Goal: Information Seeking & Learning: Learn about a topic

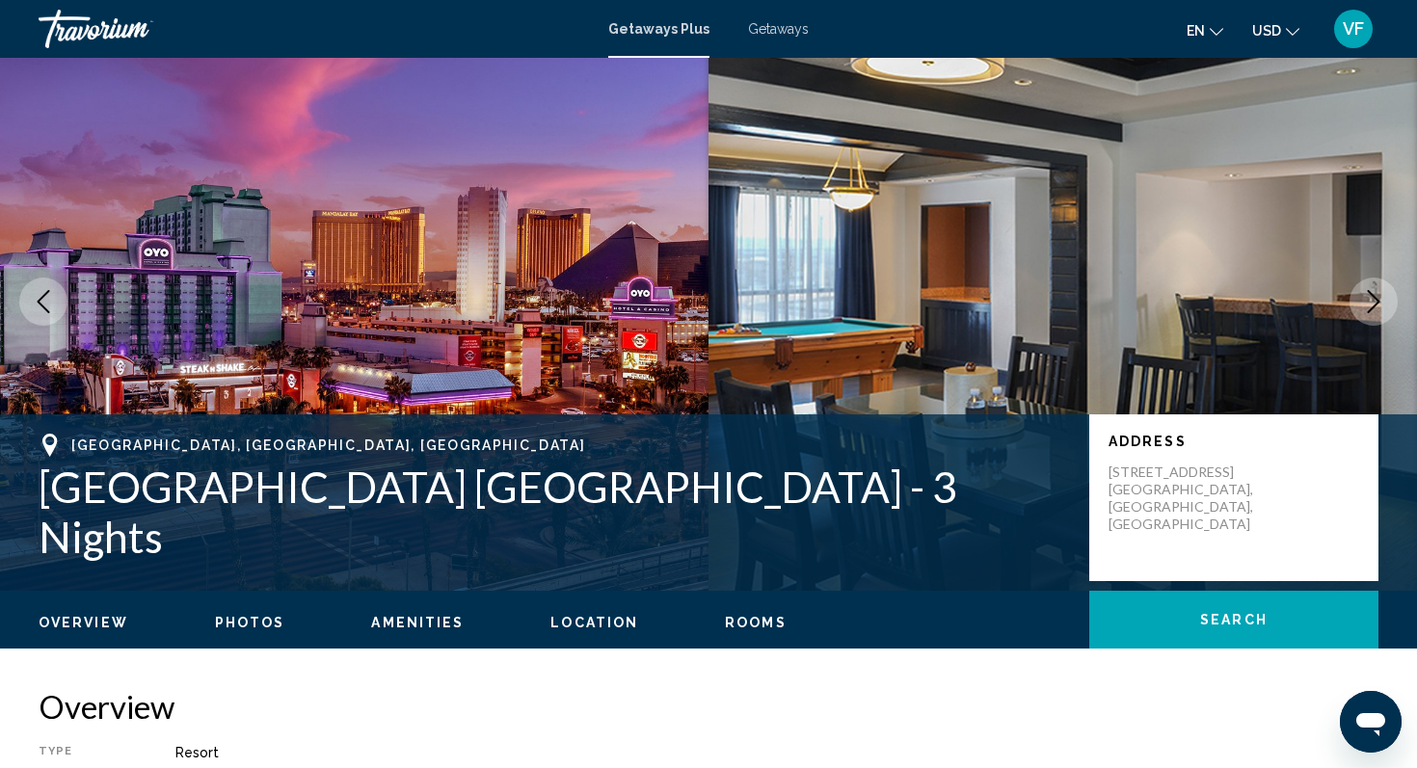
scroll to position [56, 0]
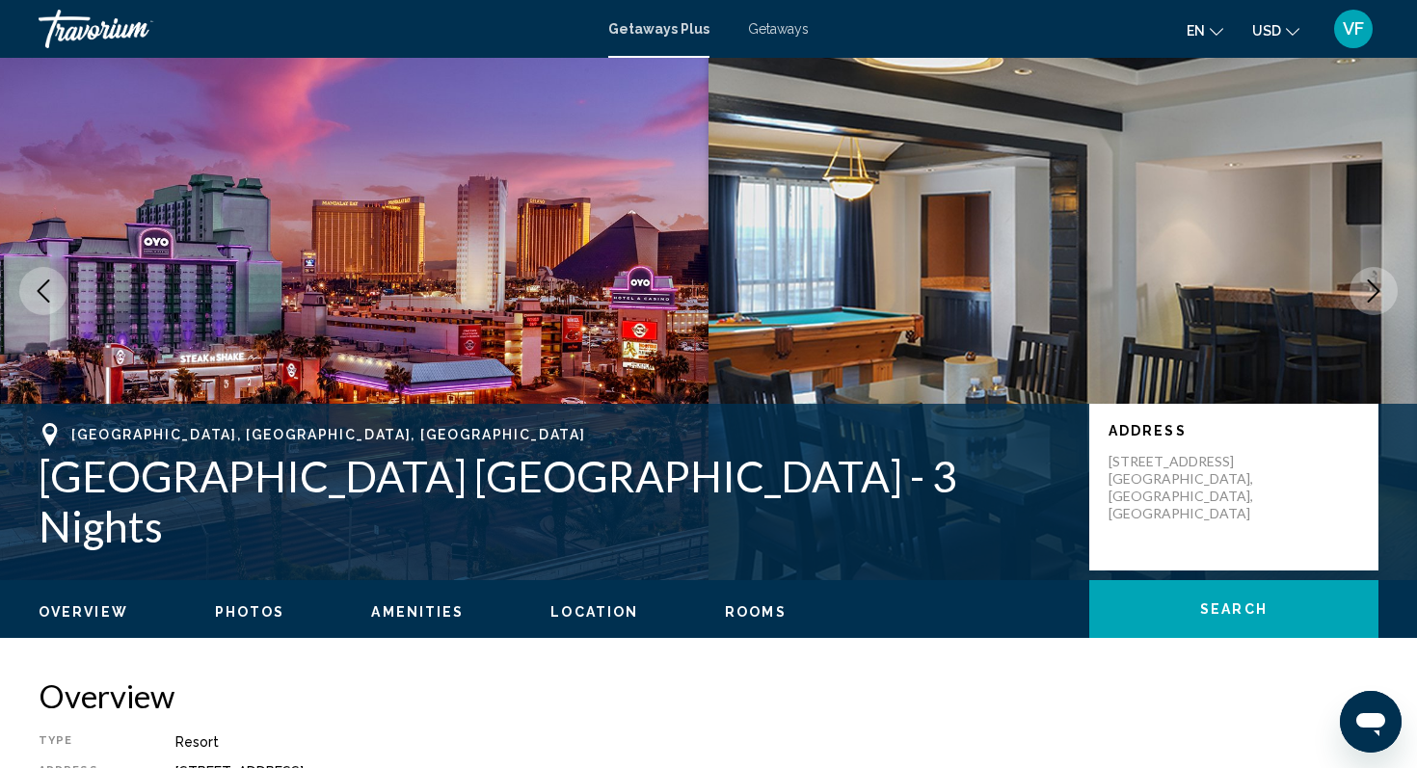
click at [1378, 290] on icon "Next image" at bounding box center [1373, 290] width 13 height 23
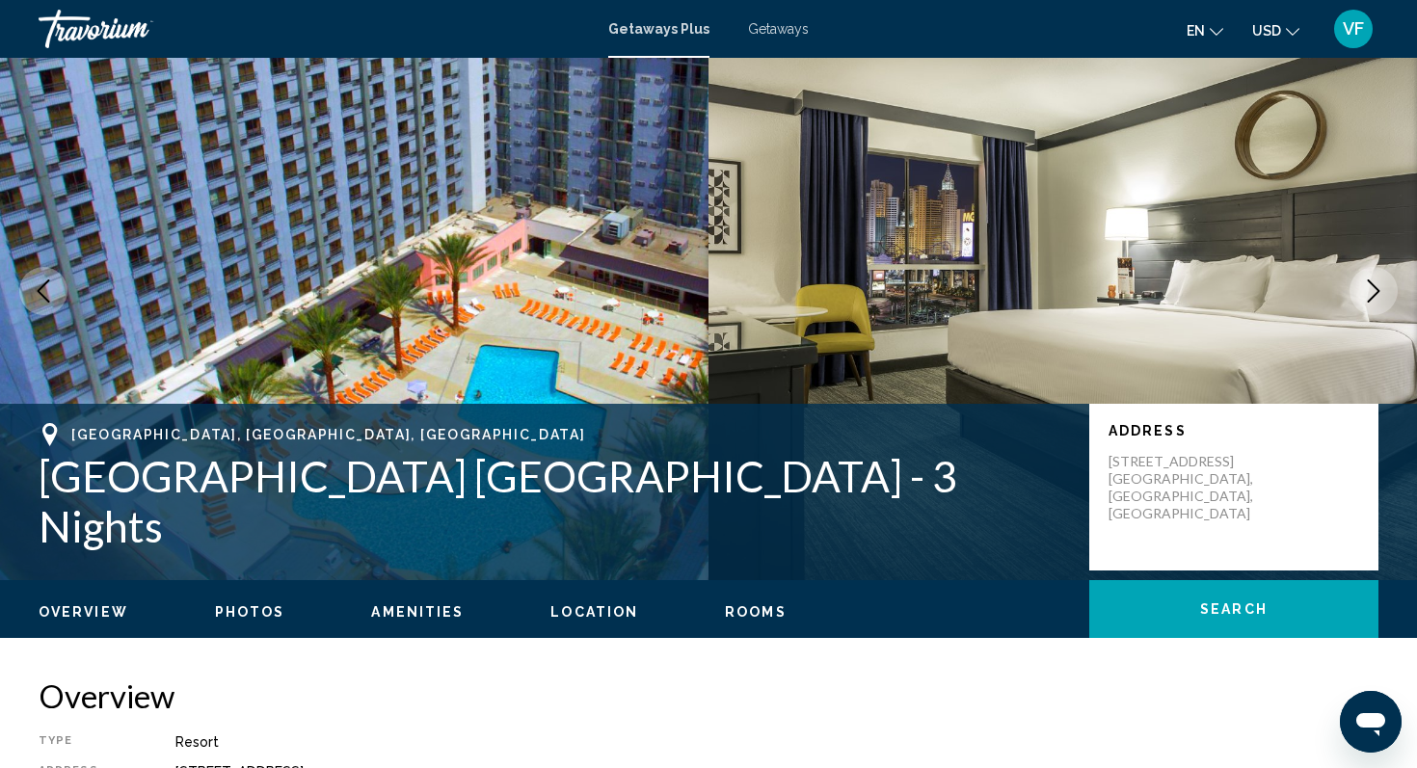
click at [1378, 290] on icon "Next image" at bounding box center [1373, 290] width 13 height 23
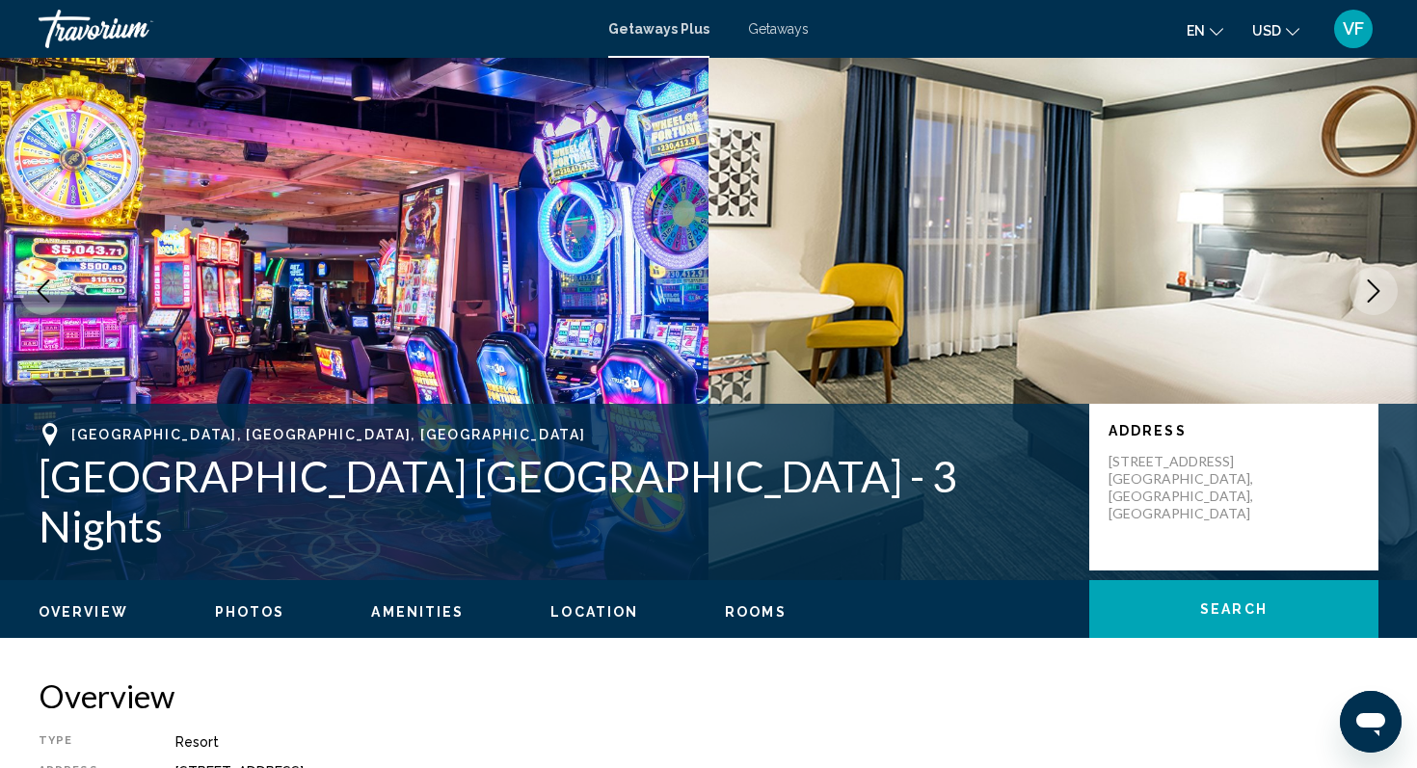
click at [33, 301] on icon "Previous image" at bounding box center [43, 290] width 23 height 23
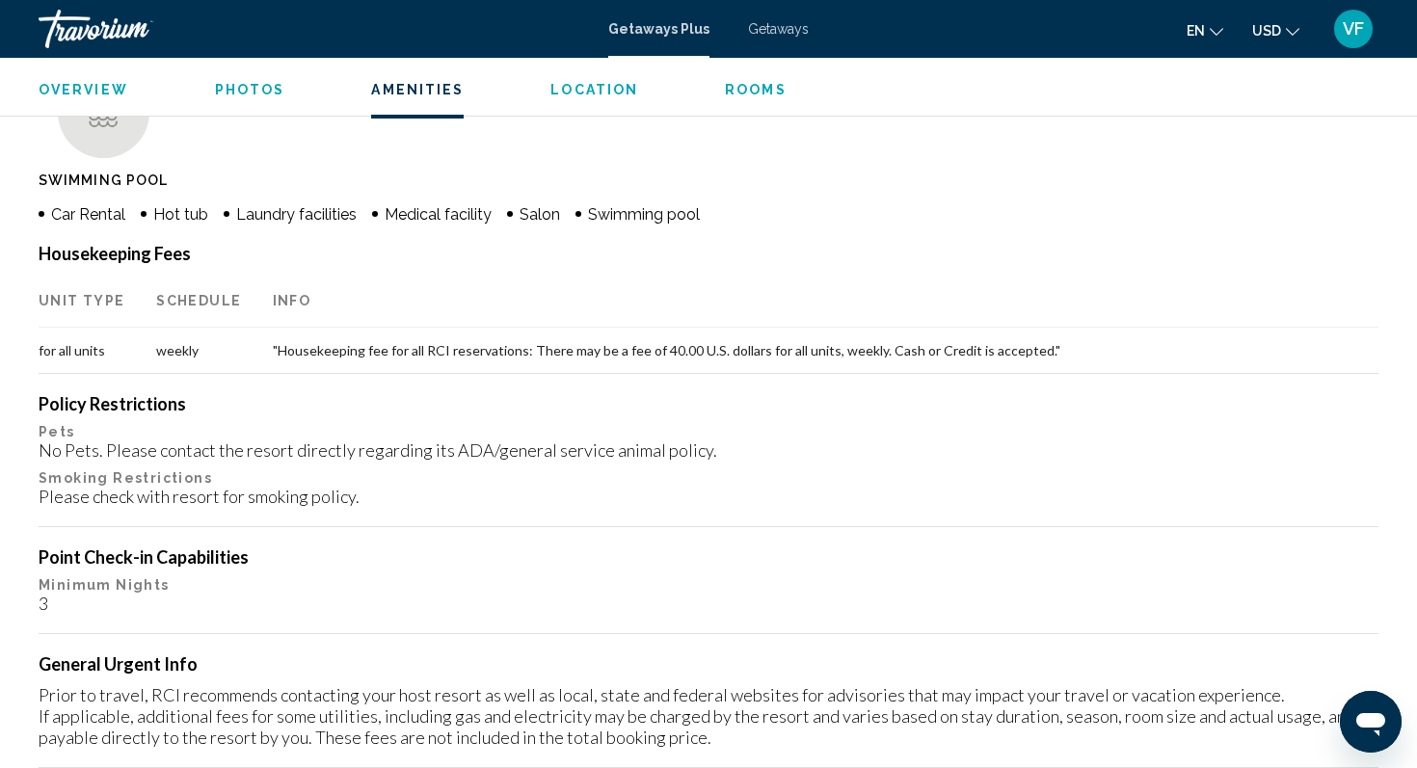
scroll to position [1539, 0]
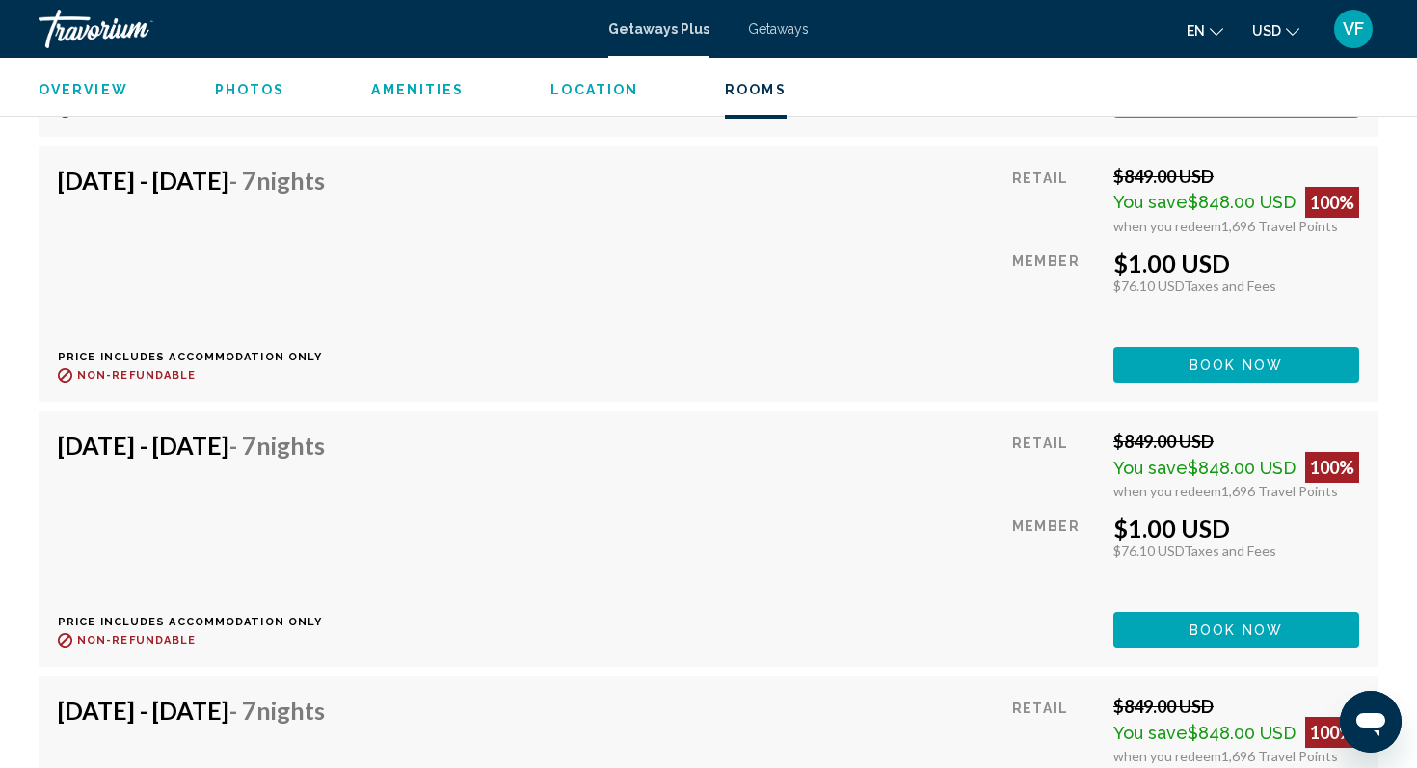
scroll to position [4476, 0]
